Goal: Navigation & Orientation: Find specific page/section

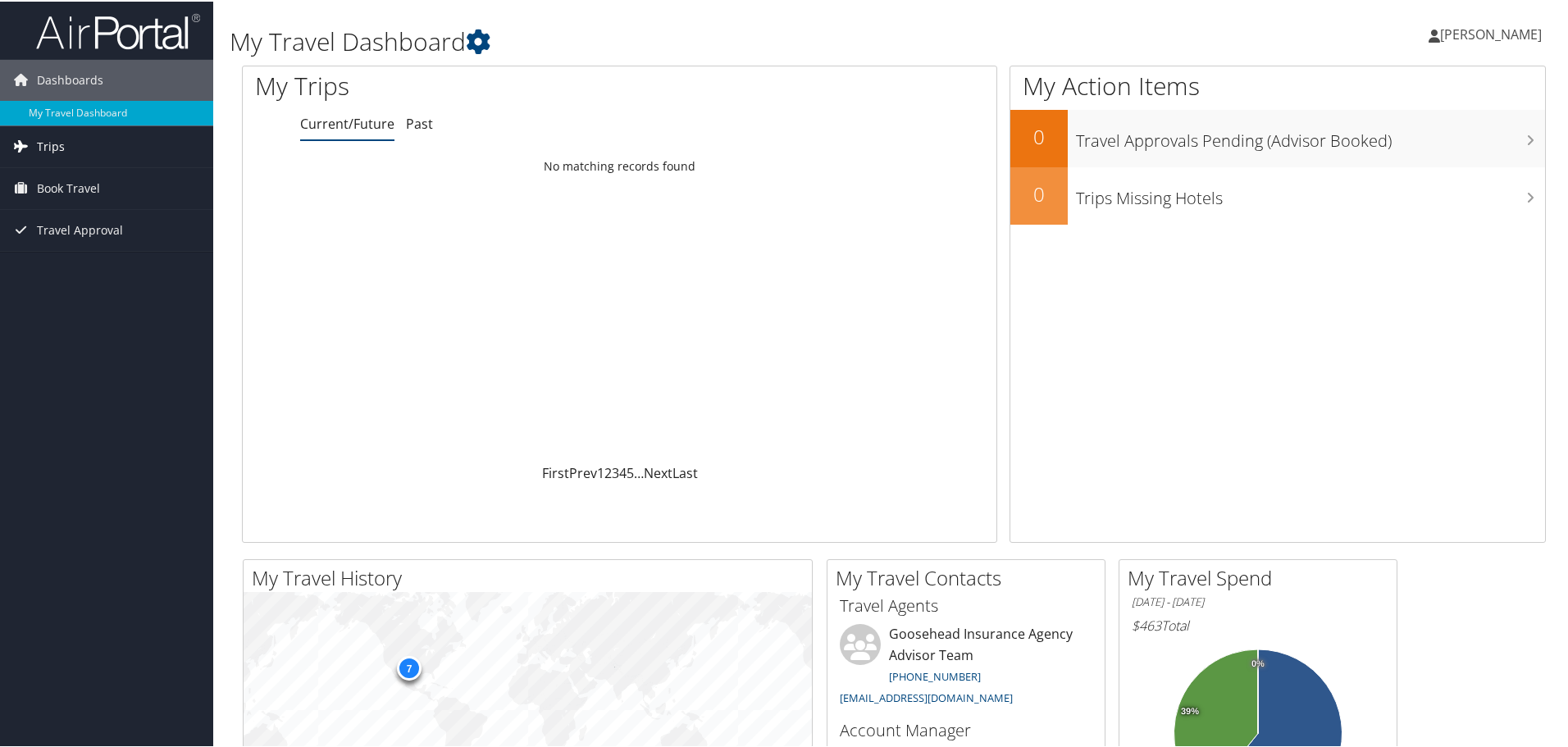
click at [58, 149] on span "Trips" at bounding box center [51, 144] width 28 height 41
click at [58, 171] on link "Current/Future Trips" at bounding box center [106, 178] width 213 height 25
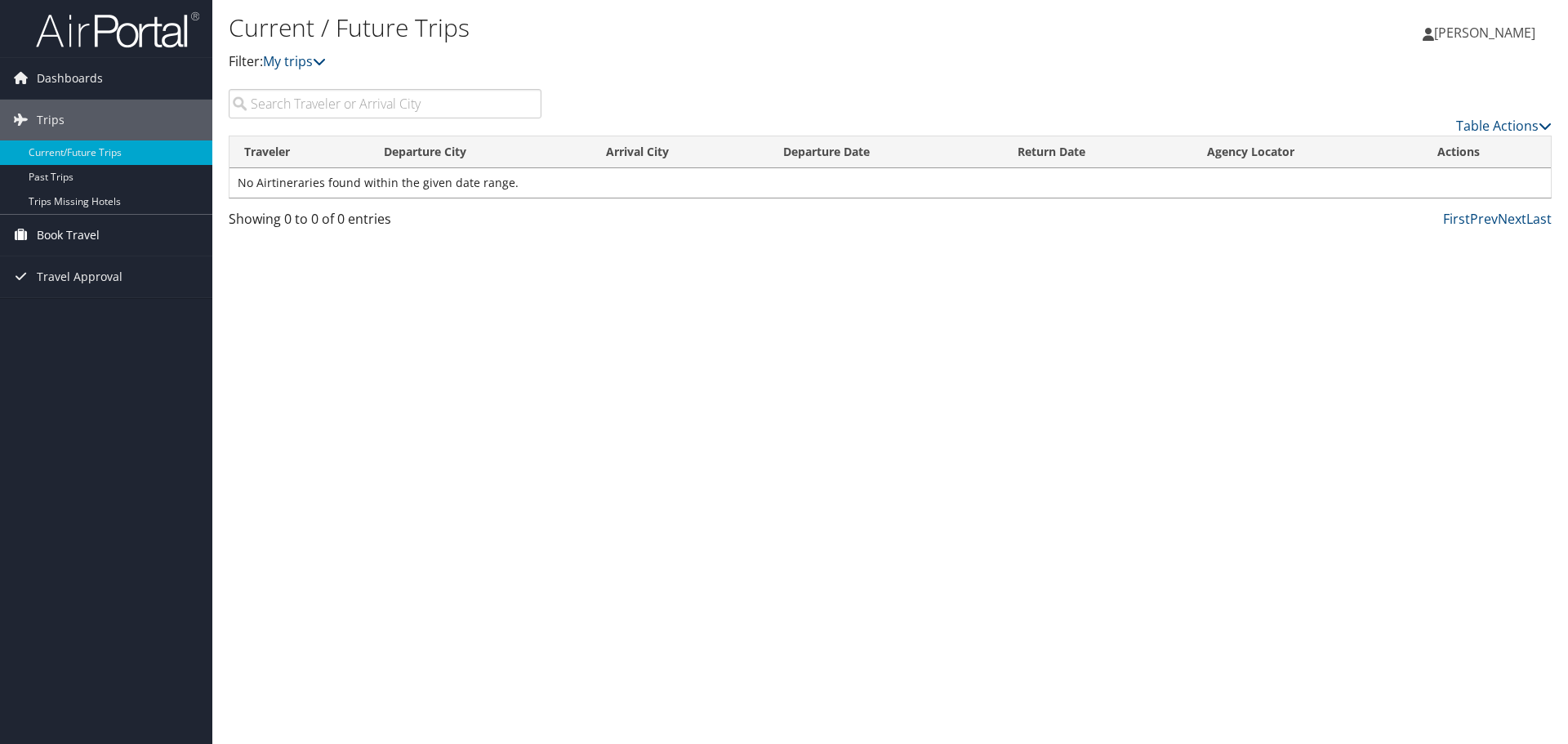
click at [70, 235] on span "Book Travel" at bounding box center [68, 235] width 63 height 40
click at [90, 347] on span "Travel Approval" at bounding box center [80, 350] width 86 height 40
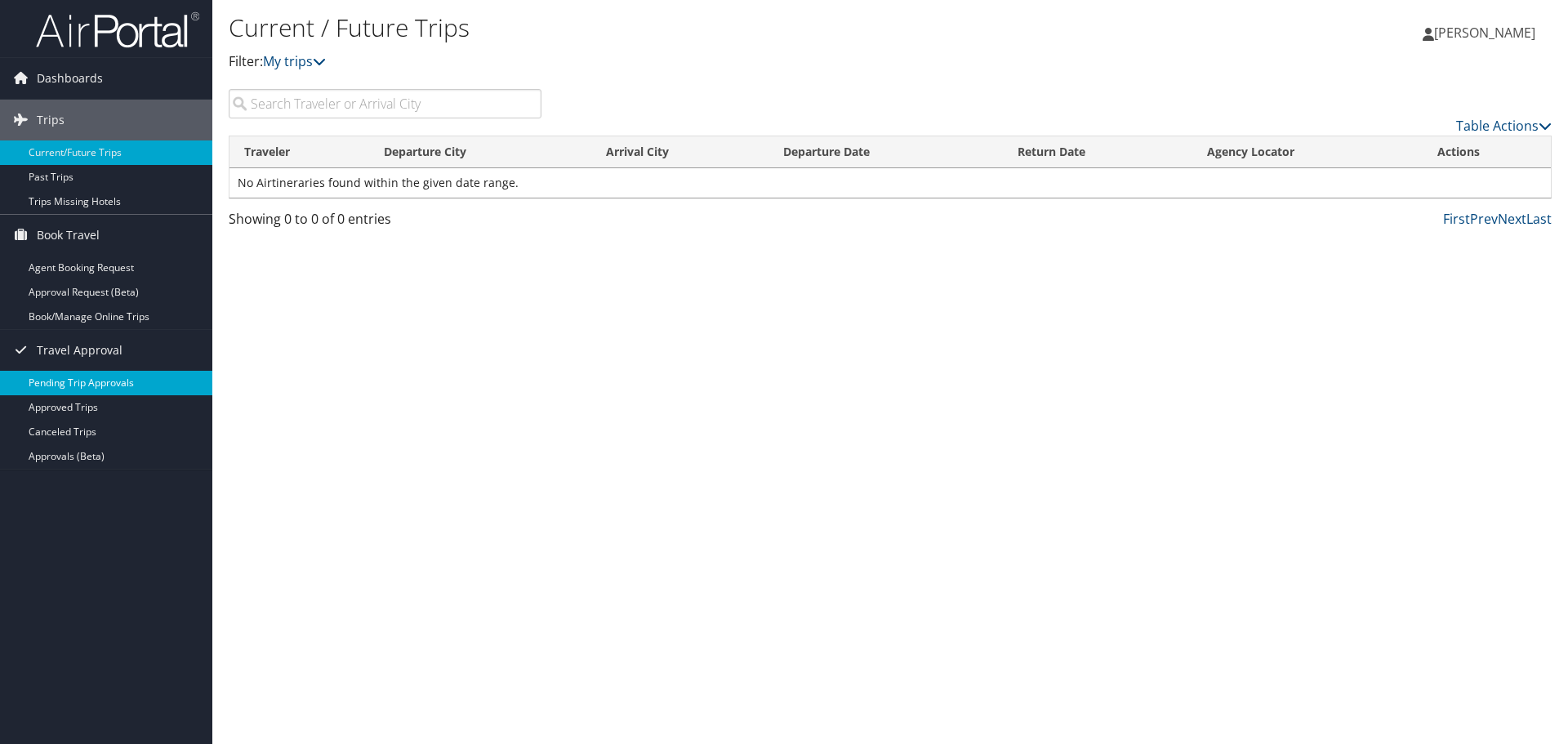
click at [89, 381] on link "Pending Trip Approvals" at bounding box center [106, 383] width 212 height 25
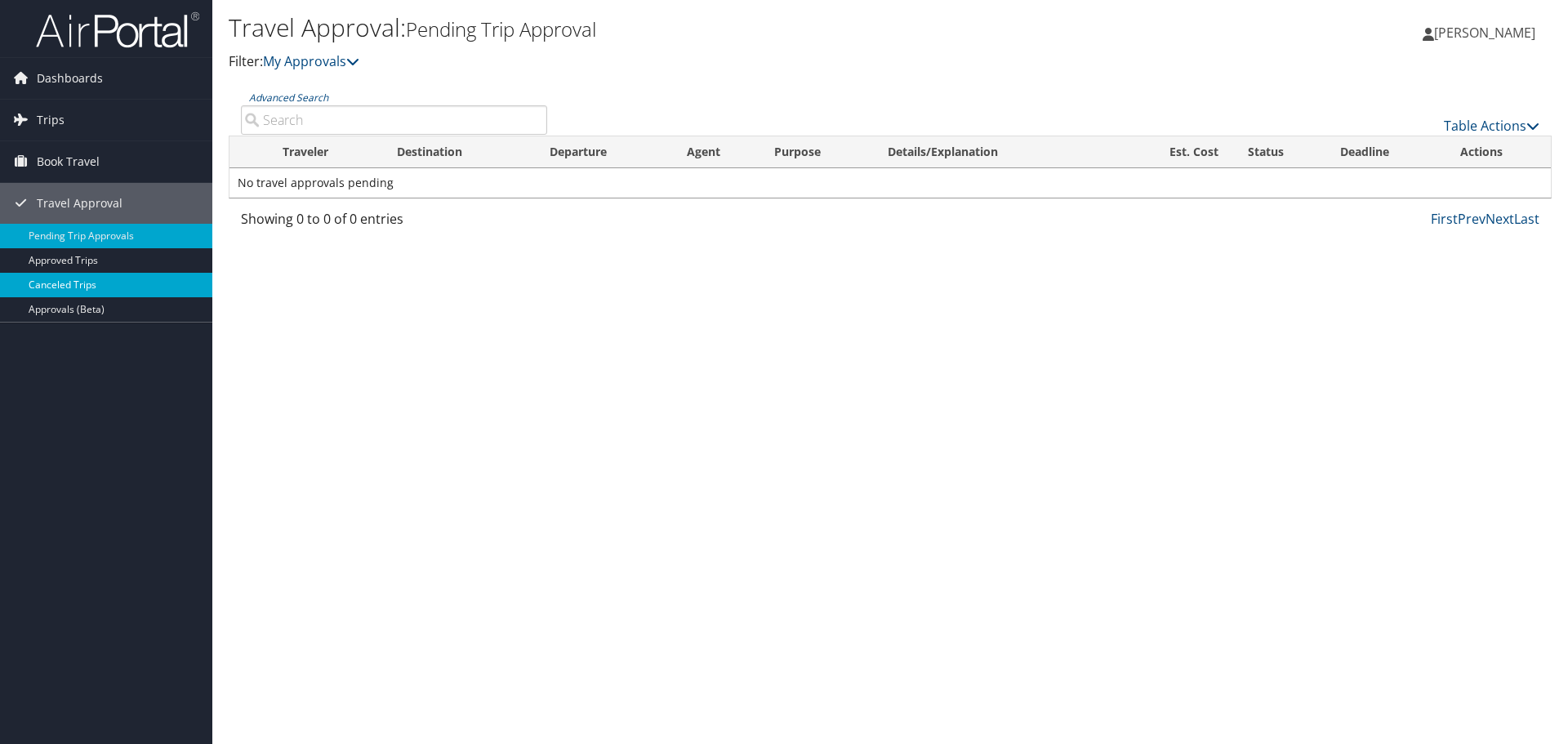
click at [54, 274] on link "Canceled Trips" at bounding box center [106, 286] width 212 height 25
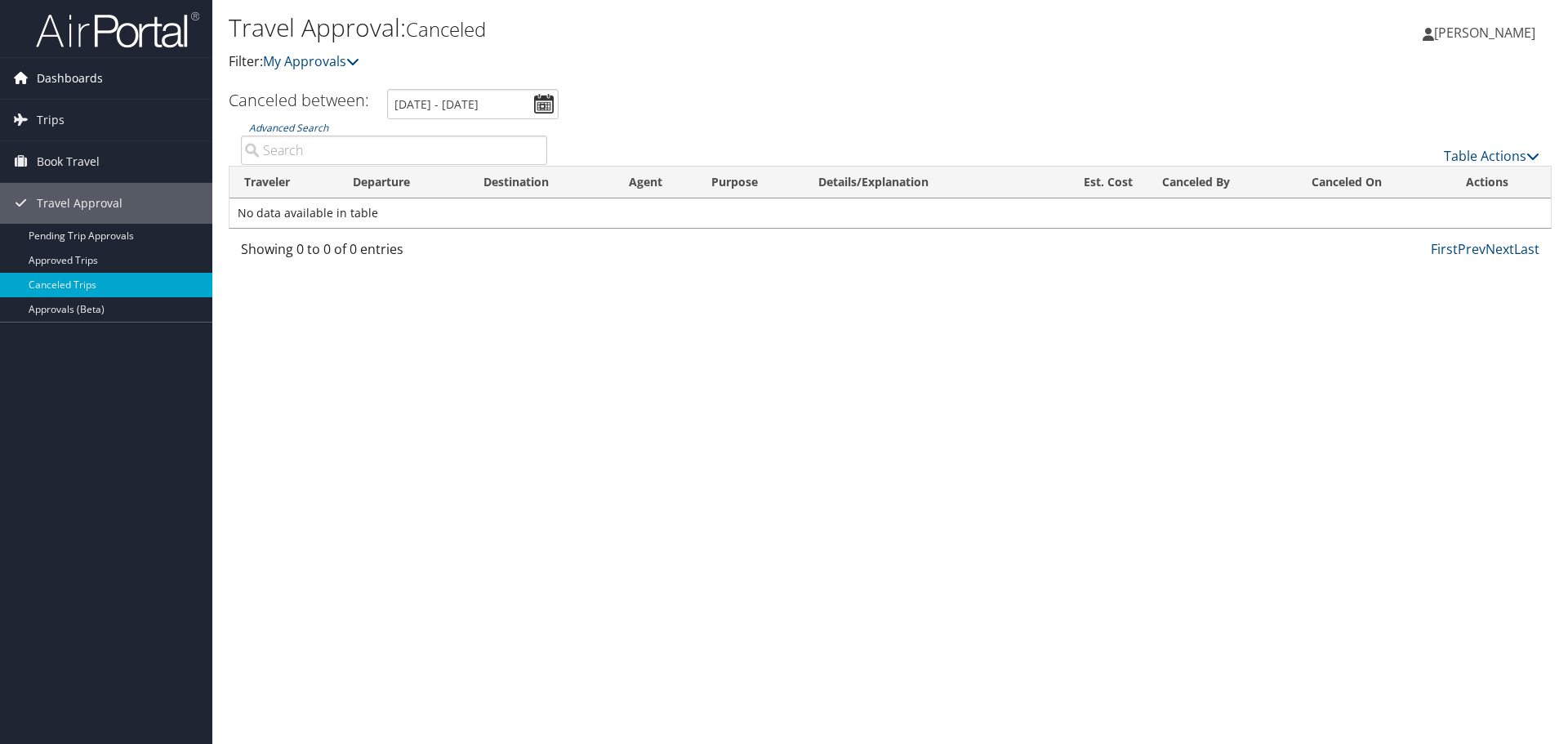
click at [84, 76] on span "Dashboards" at bounding box center [70, 78] width 66 height 40
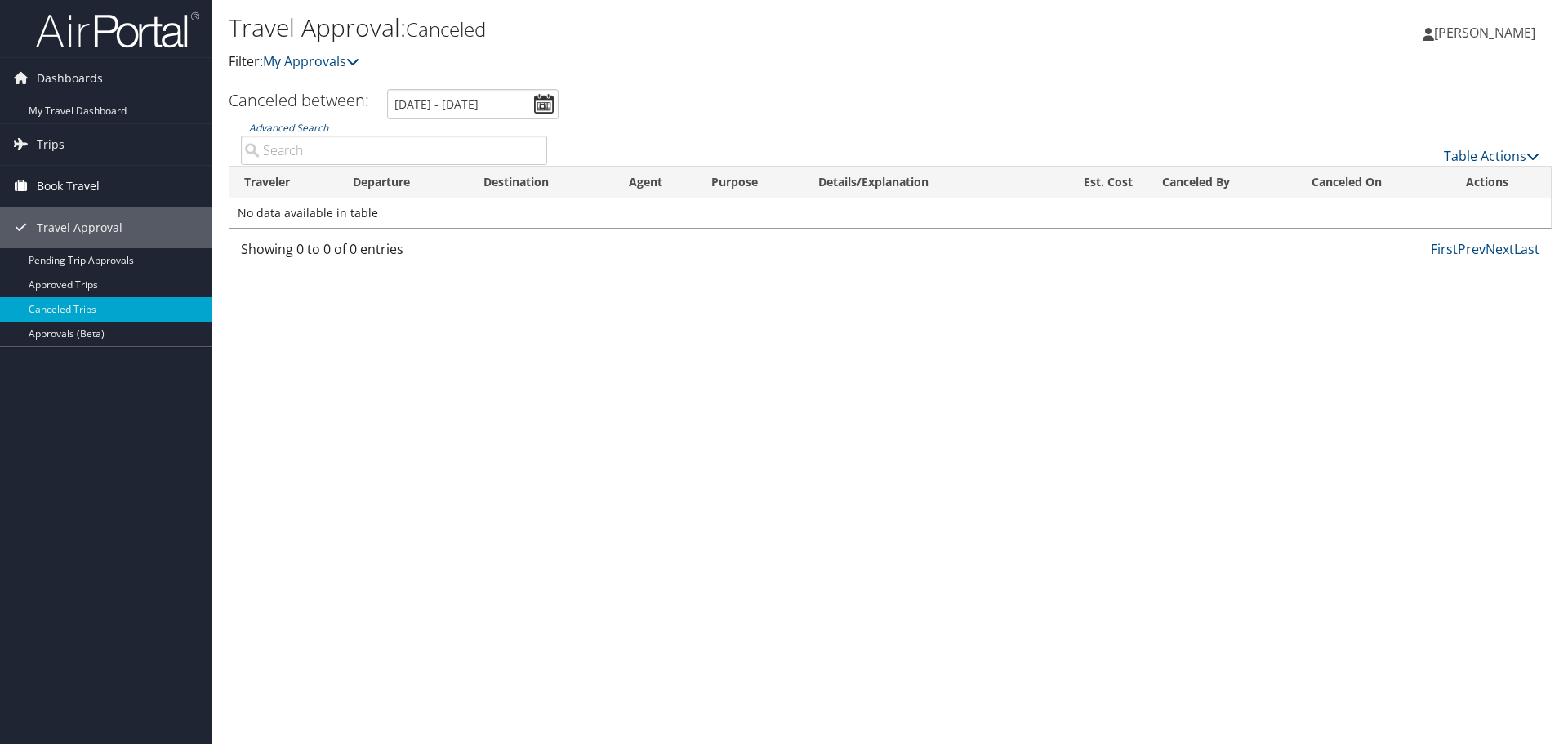
click at [71, 177] on span "Book Travel" at bounding box center [68, 186] width 63 height 40
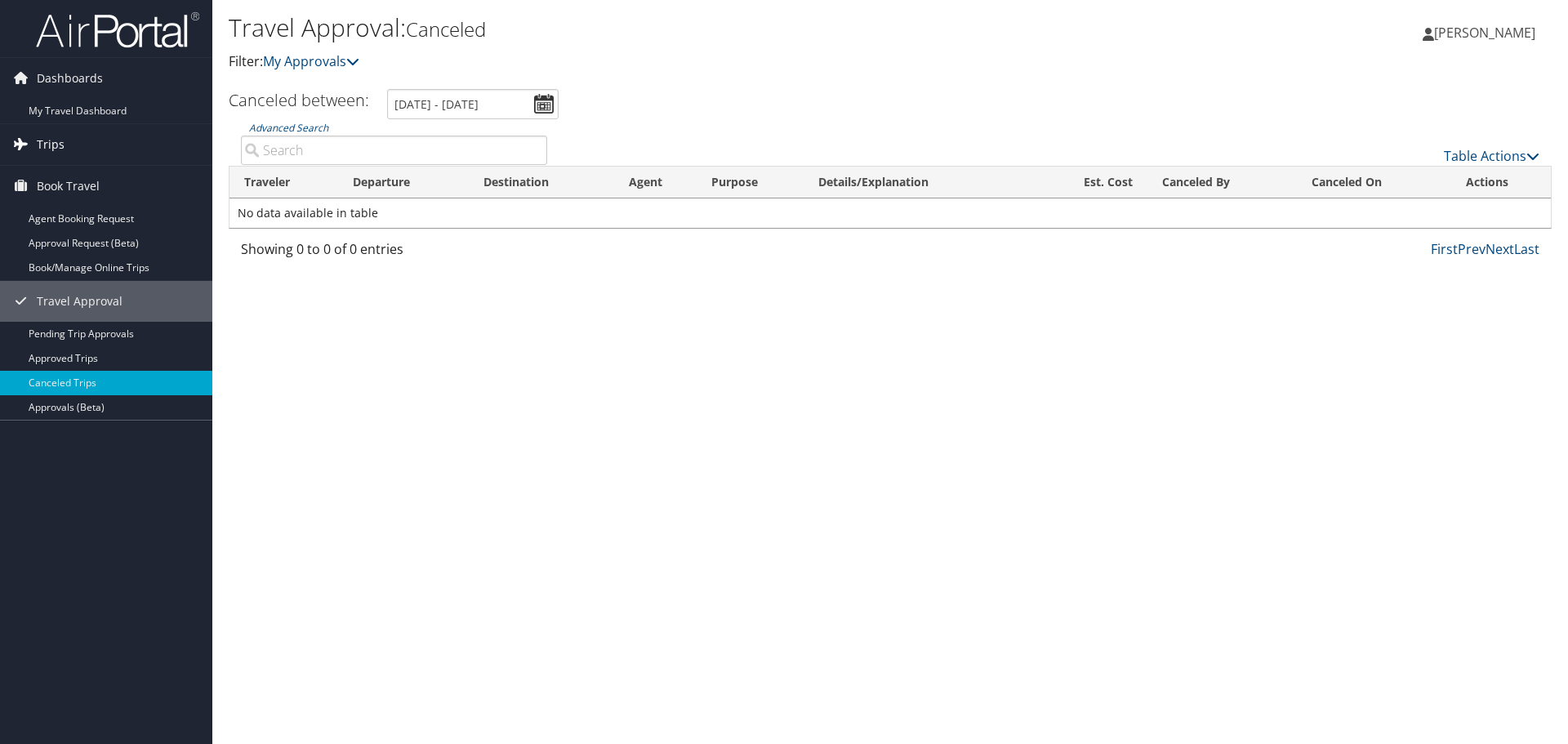
click at [53, 142] on span "Trips" at bounding box center [51, 144] width 28 height 40
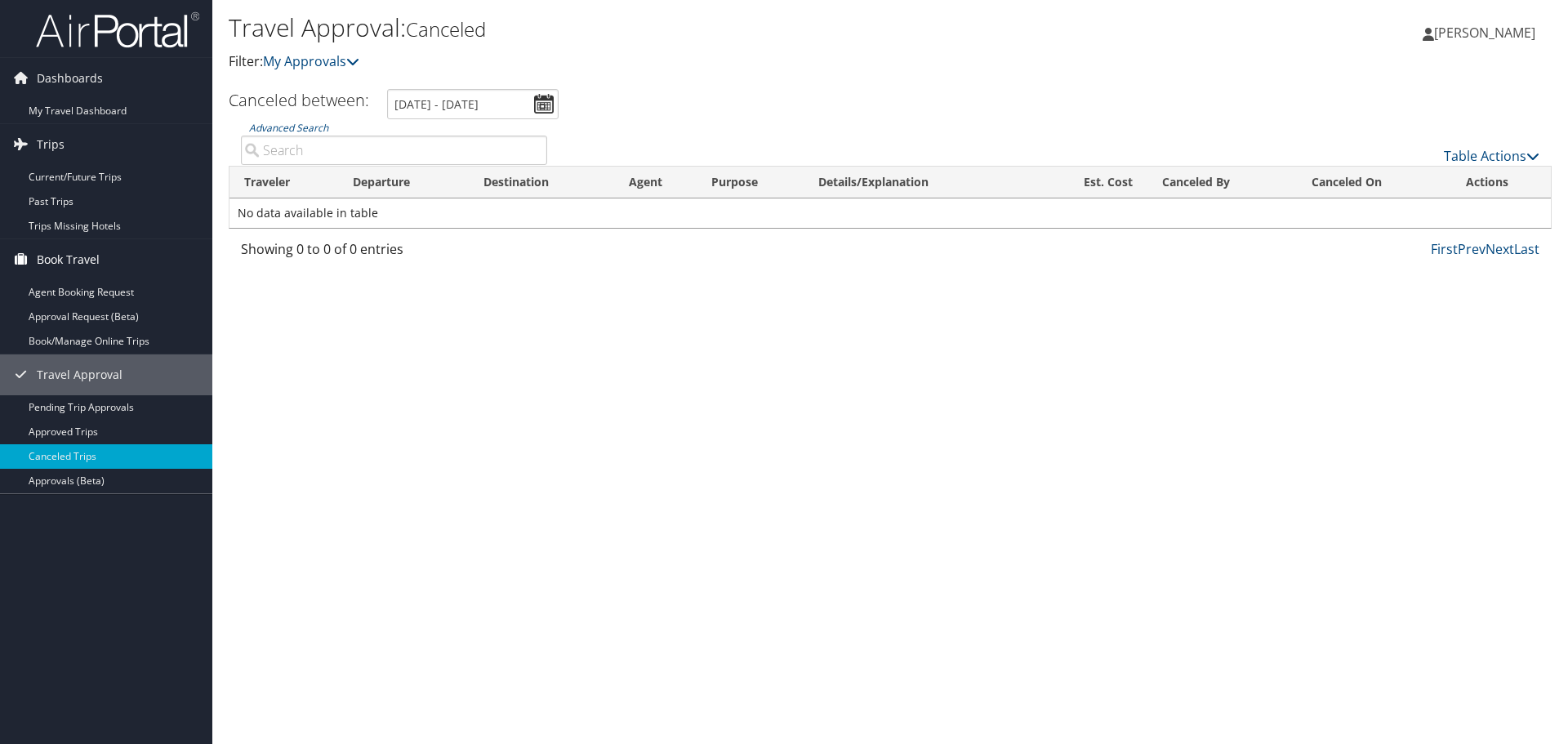
click at [54, 252] on span "Book Travel" at bounding box center [68, 259] width 63 height 40
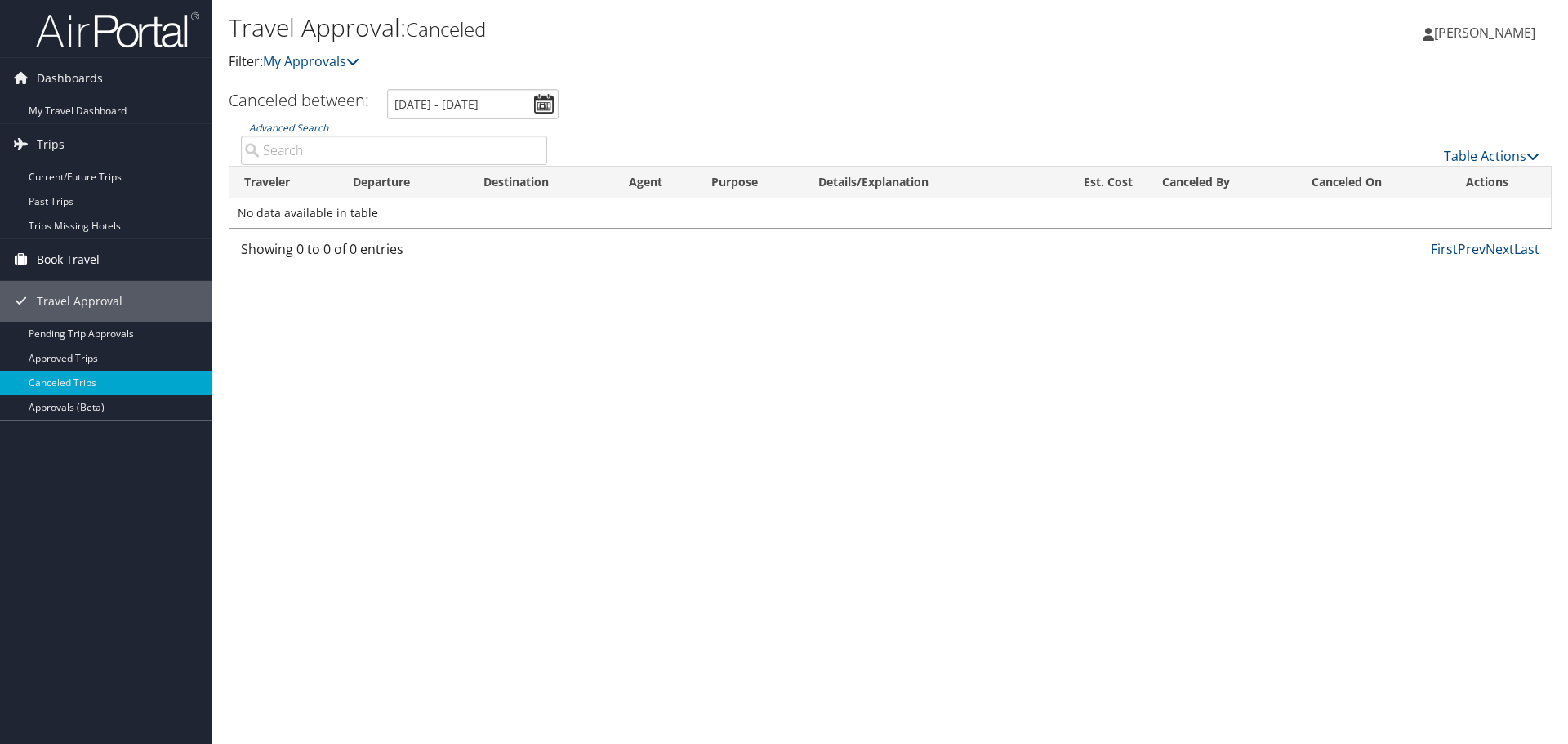
click at [54, 252] on span "Book Travel" at bounding box center [68, 259] width 63 height 40
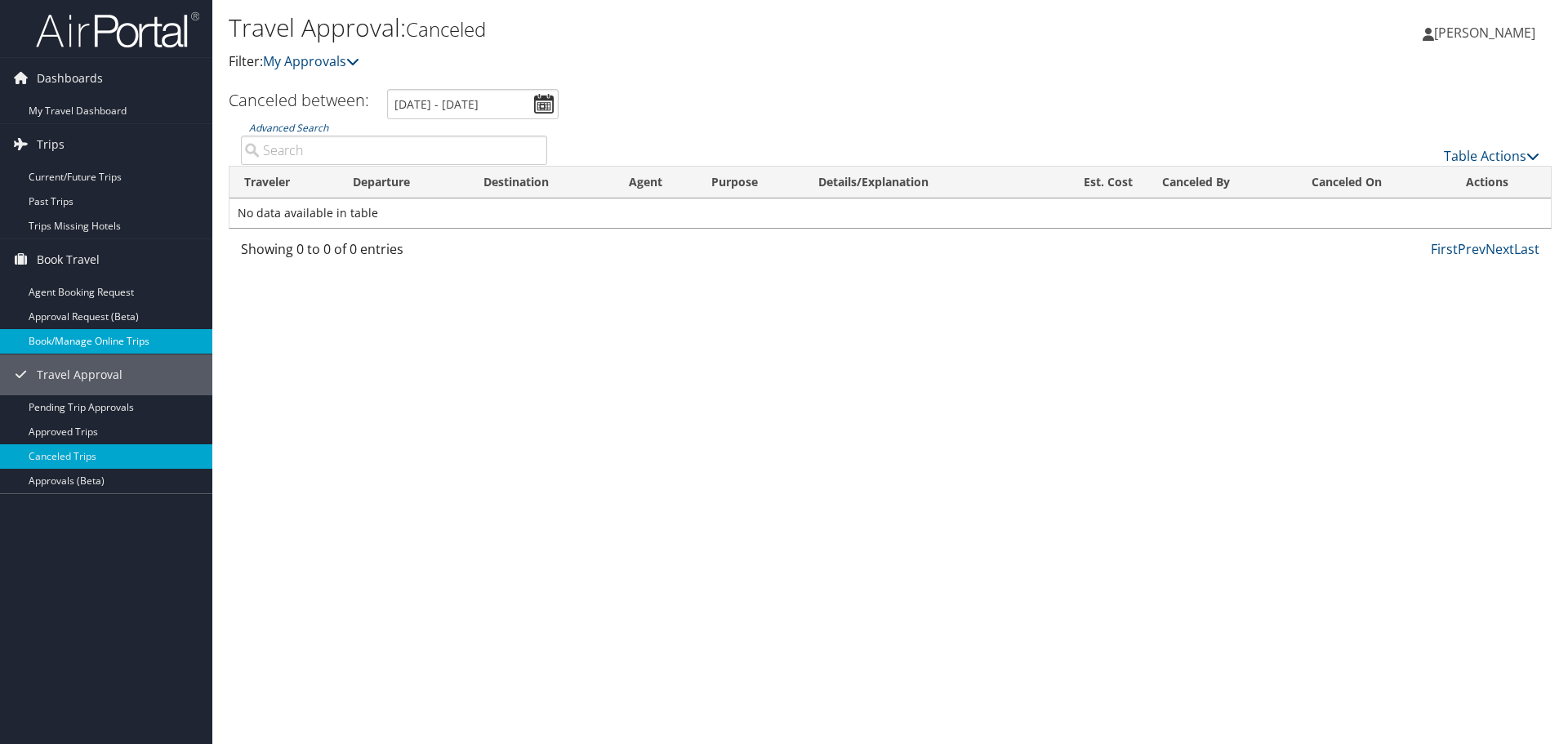
click at [90, 339] on link "Book/Manage Online Trips" at bounding box center [106, 342] width 212 height 25
